Goal: Information Seeking & Learning: Learn about a topic

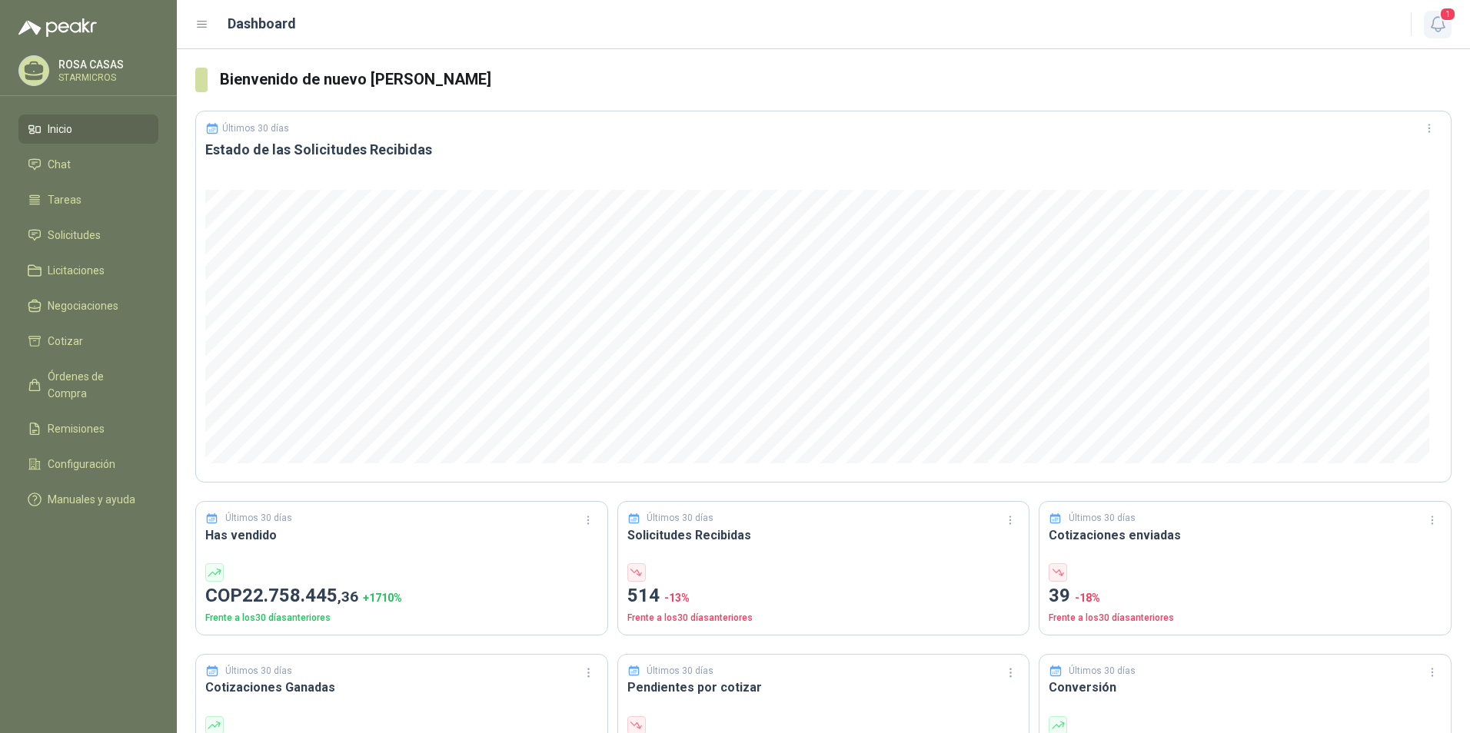
click at [1443, 24] on icon "button" at bounding box center [1437, 24] width 13 height 15
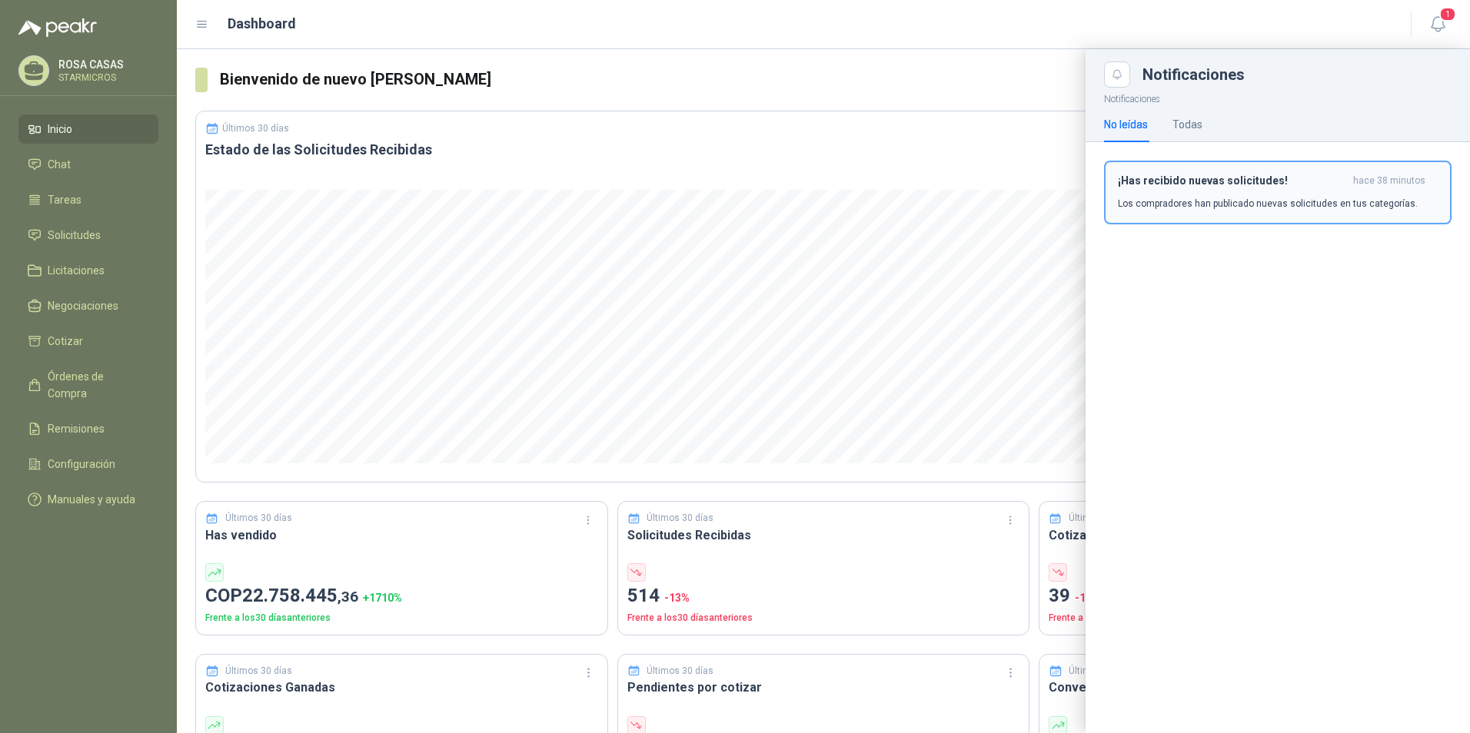
click at [1205, 204] on p "Los compradores han publicado nuevas solicitudes en tus categorías." at bounding box center [1268, 204] width 300 height 14
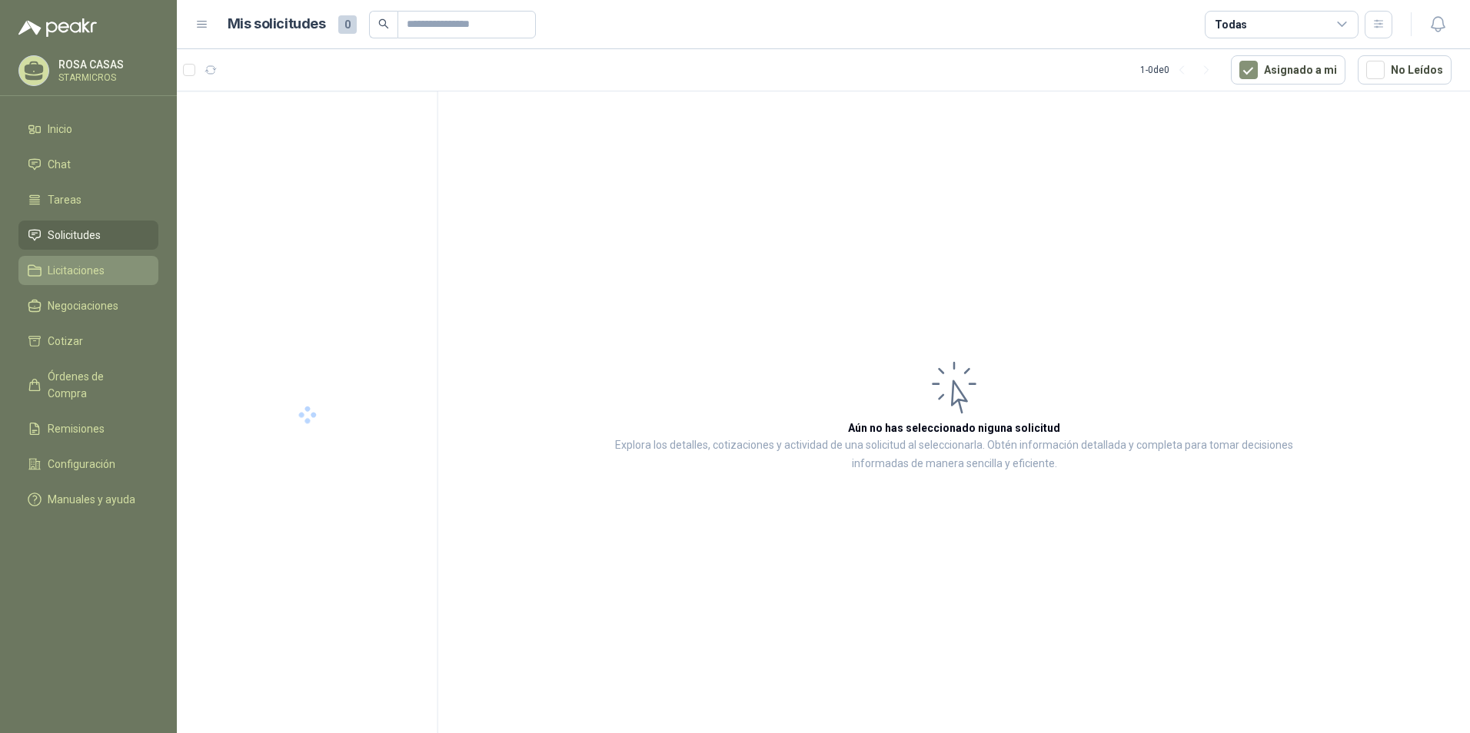
click at [73, 278] on span "Licitaciones" at bounding box center [76, 270] width 57 height 17
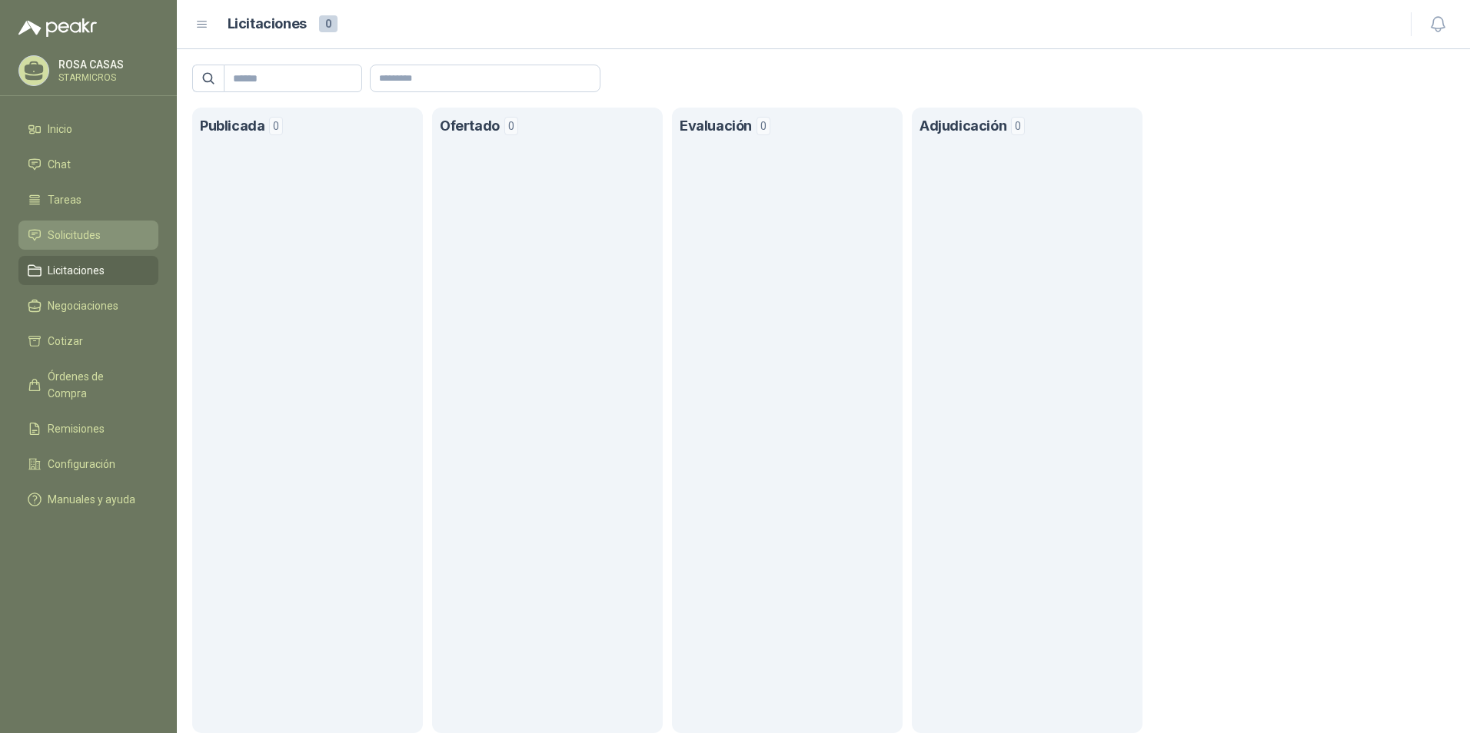
click at [81, 224] on link "Solicitudes" at bounding box center [88, 235] width 140 height 29
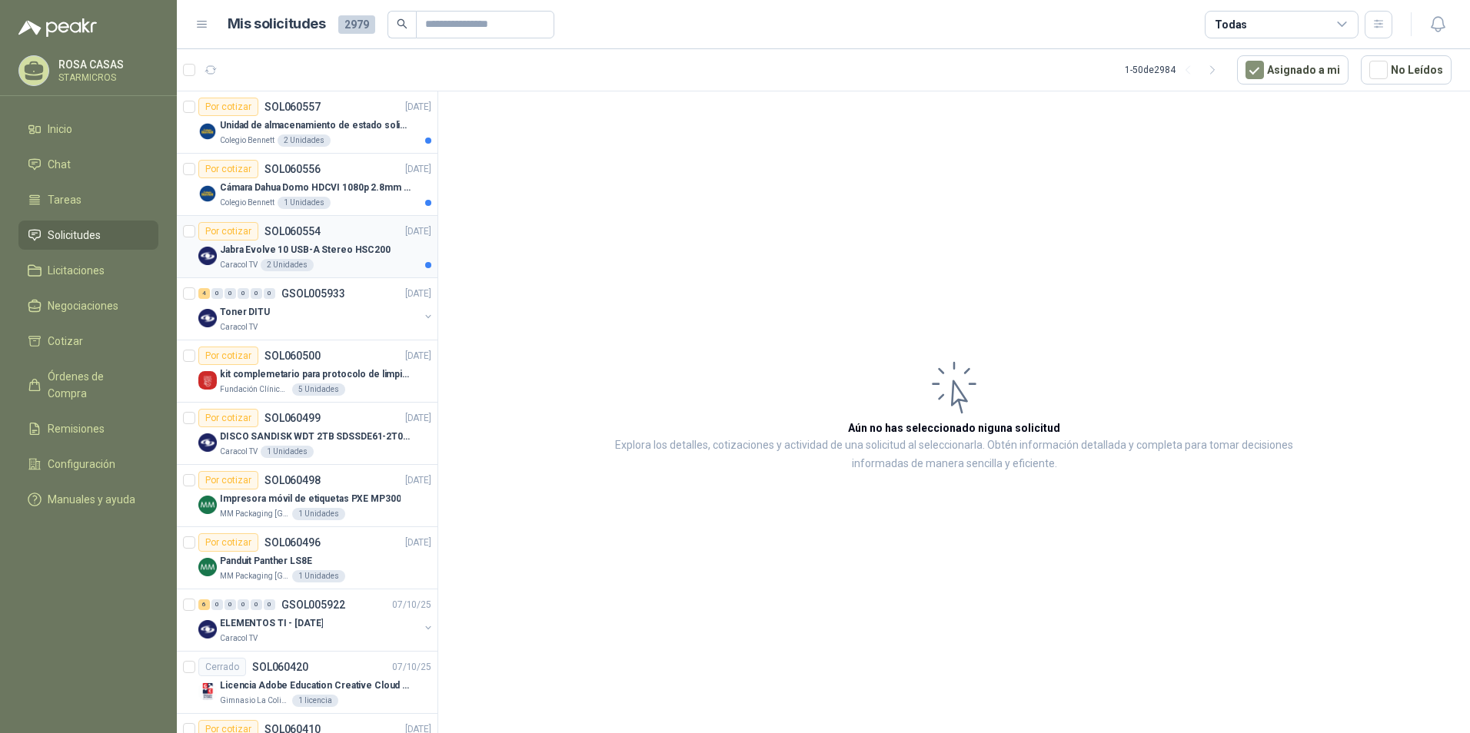
click at [352, 260] on div "Caracol TV 2 Unidades" at bounding box center [325, 265] width 211 height 12
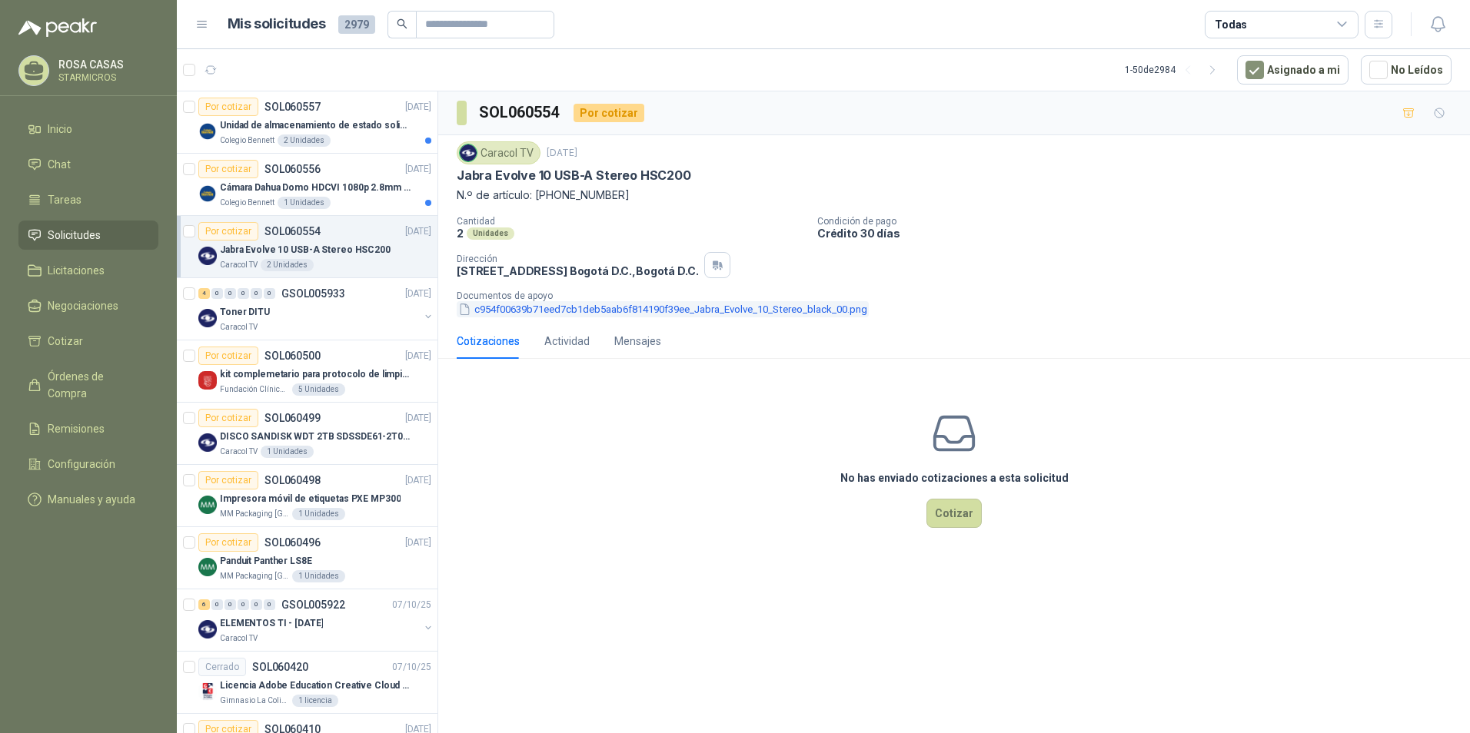
click at [515, 314] on button "c954f00639b71eed7cb1deb5aab6f814190f39ee_Jabra_Evolve_10_Stereo_black_00.png" at bounding box center [663, 309] width 412 height 16
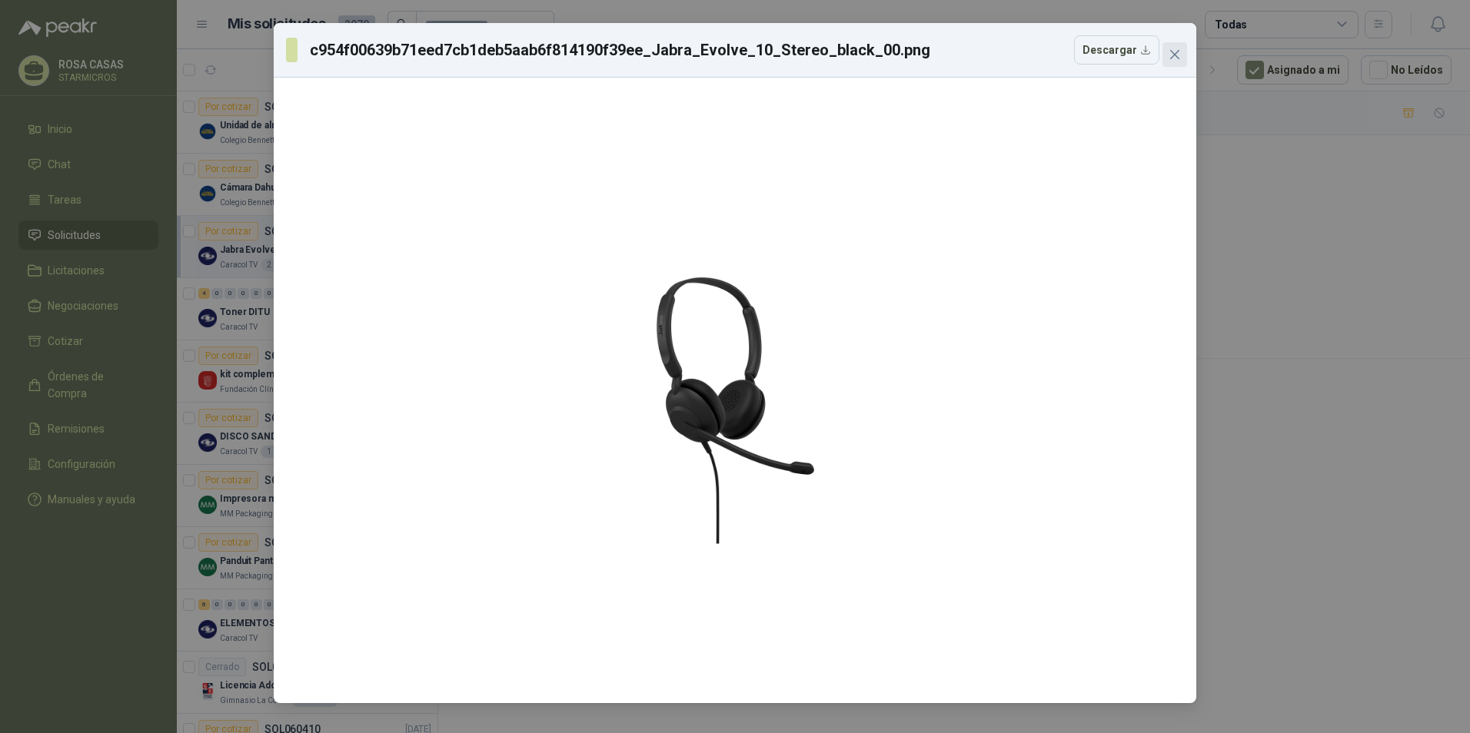
click at [1177, 53] on icon "close" at bounding box center [1174, 54] width 9 height 9
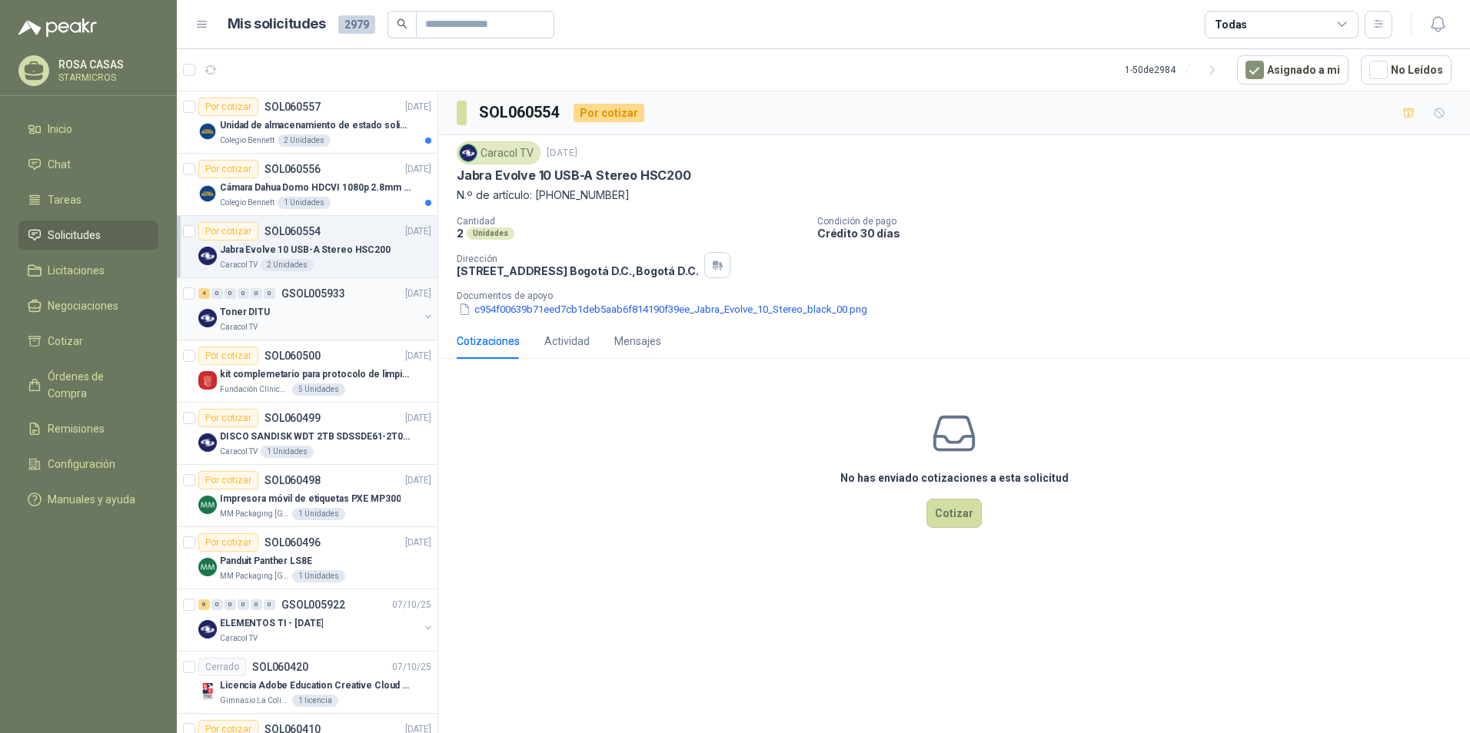
click at [351, 308] on div "Toner DITU" at bounding box center [319, 312] width 199 height 18
